Goal: Obtain resource: Download file/media

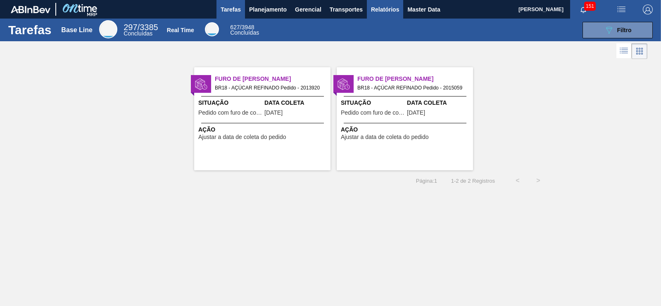
click at [388, 7] on span "Relatórios" at bounding box center [385, 10] width 28 height 10
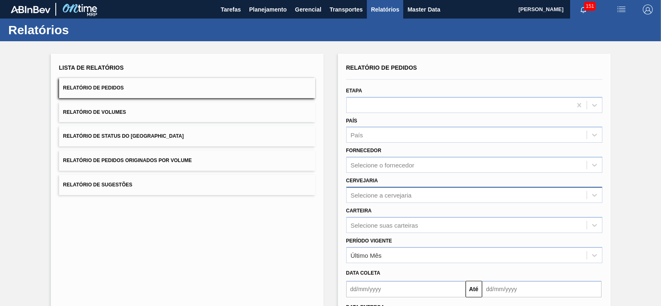
click at [370, 196] on div "Selecione a cervejaria" at bounding box center [474, 195] width 256 height 16
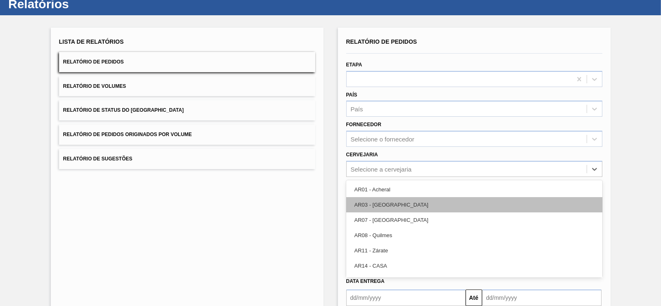
scroll to position [26, 0]
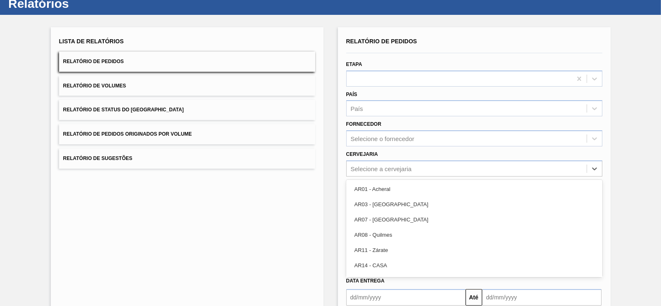
click at [656, 176] on div "Lista de Relatórios Relatório de Pedidos Relatório de Volumes Relatório de Stat…" at bounding box center [330, 185] width 661 height 341
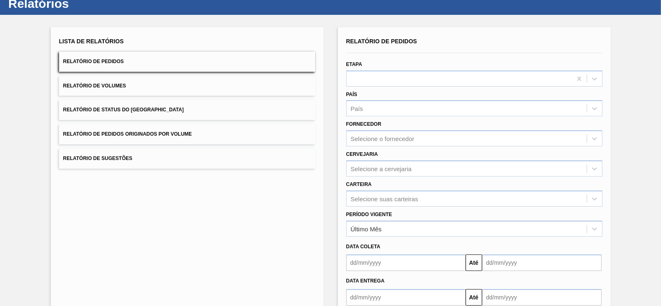
click at [417, 202] on div "Selecione suas carteiras" at bounding box center [474, 199] width 256 height 16
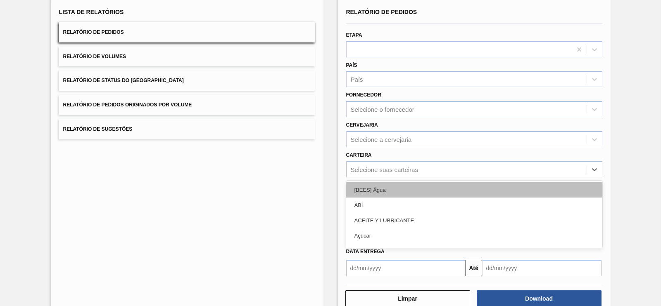
scroll to position [56, 0]
type input "g"
type input "c"
type input "xaro"
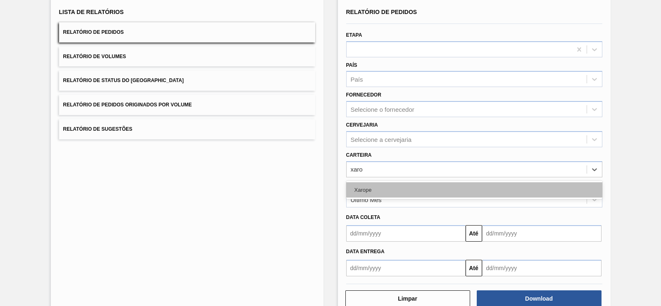
click at [382, 192] on div "Xarope" at bounding box center [474, 189] width 256 height 15
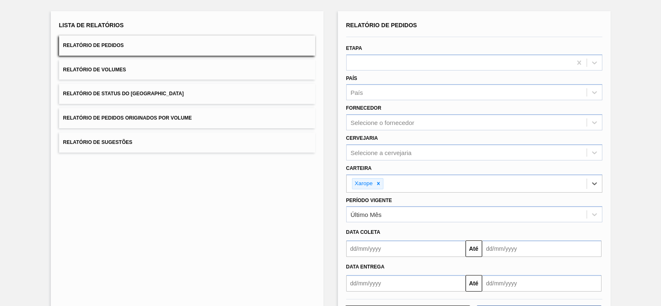
scroll to position [76, 0]
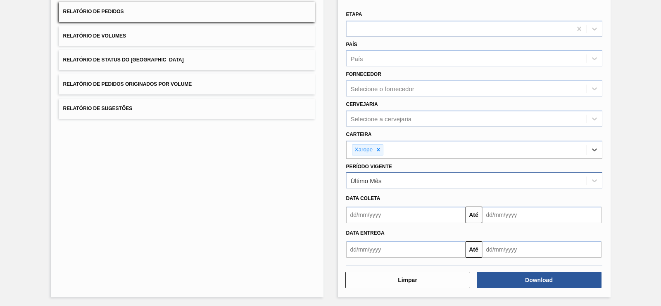
click at [385, 179] on div "Último Mês" at bounding box center [466, 181] width 240 height 12
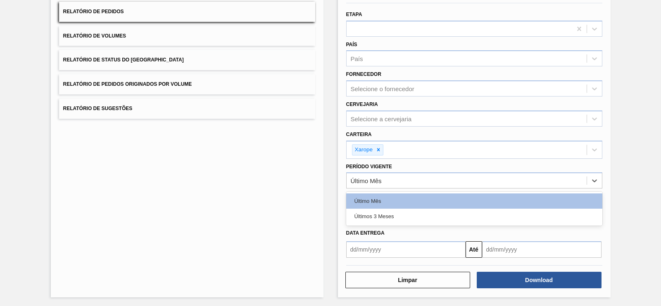
click at [615, 160] on div "Lista de Relatórios Relatório de Pedidos Relatório de Volumes Relatório de Stat…" at bounding box center [330, 136] width 661 height 343
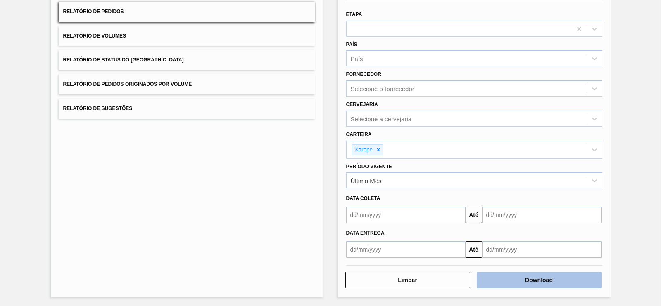
click at [510, 279] on button "Download" at bounding box center [538, 280] width 125 height 17
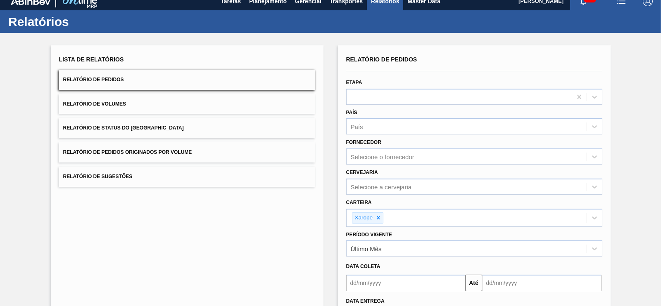
scroll to position [0, 0]
